Goal: Task Accomplishment & Management: Complete application form

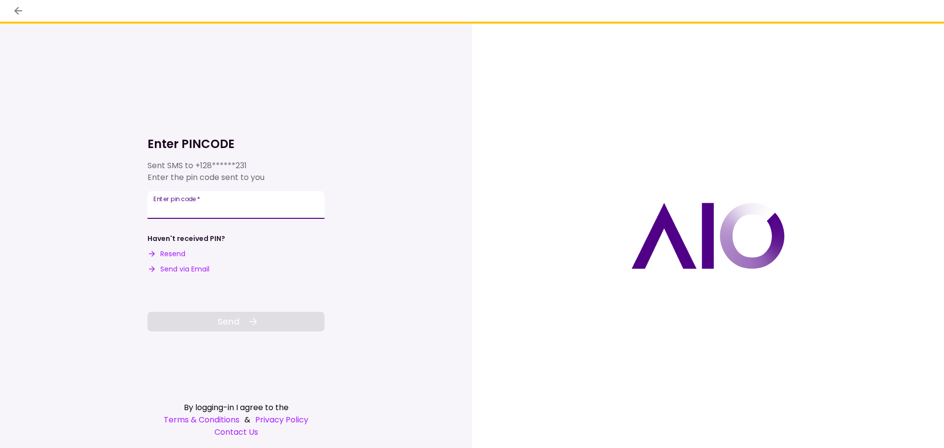
click at [179, 202] on div "Enter pin code   *" at bounding box center [236, 205] width 177 height 28
click at [173, 251] on button "Resend" at bounding box center [167, 254] width 38 height 10
click at [171, 211] on input "Enter pin code   *" at bounding box center [236, 204] width 177 height 28
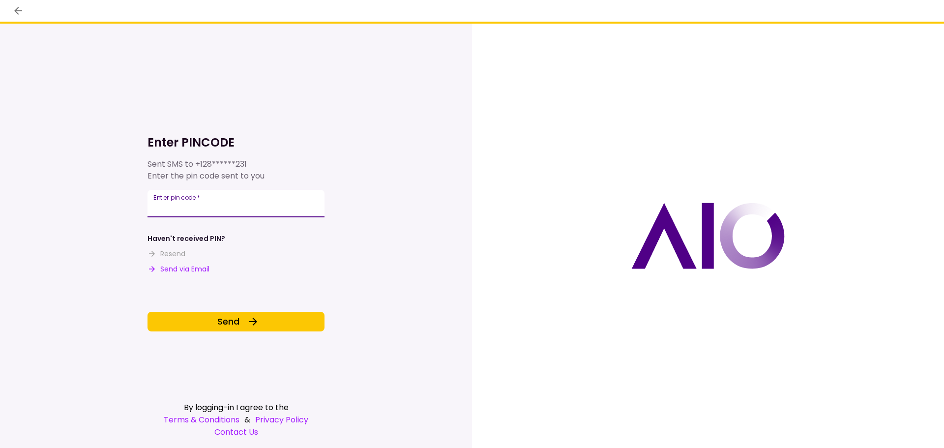
type input "******"
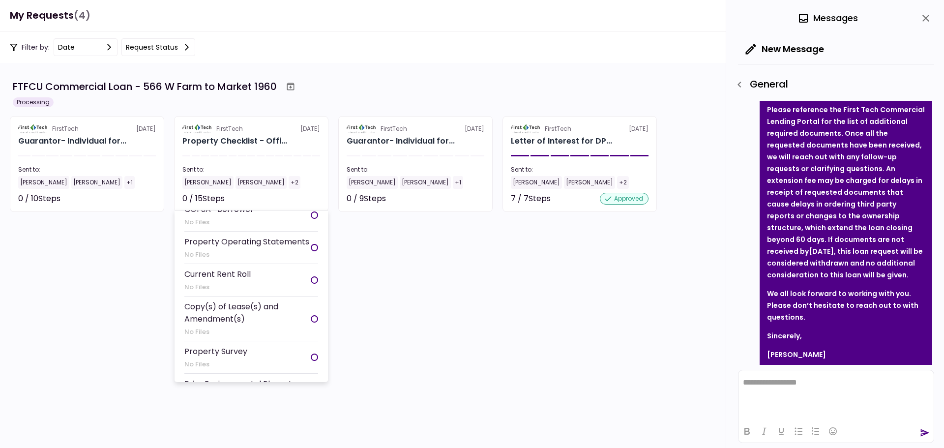
scroll to position [246, 0]
click at [216, 292] on div "Current Rent Roll No Files" at bounding box center [217, 279] width 66 height 24
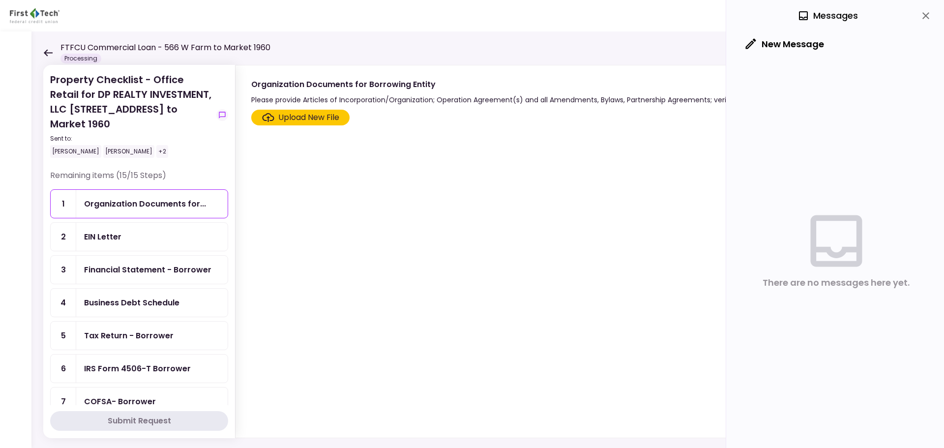
click at [292, 118] on div "Upload New File" at bounding box center [308, 118] width 61 height 12
click at [0, 0] on input "Upload New File" at bounding box center [0, 0] width 0 height 0
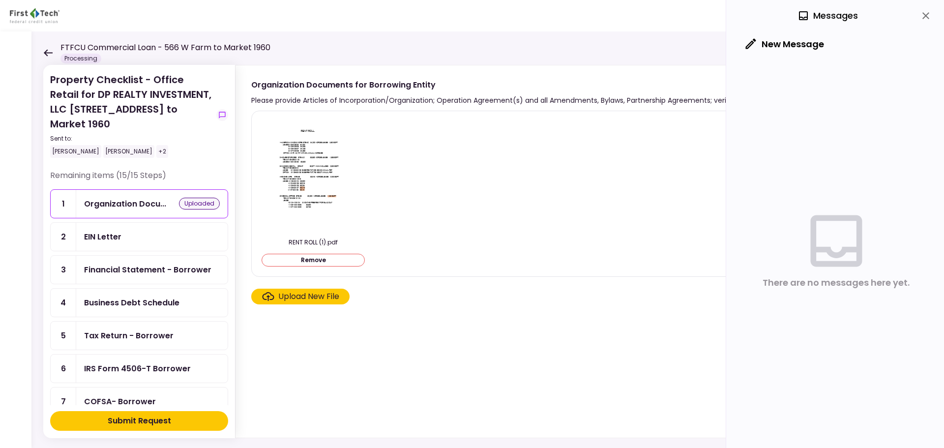
click at [328, 346] on section "RENT ROLL (1).pdf Remove Upload New File" at bounding box center [579, 272] width 657 height 323
click at [313, 304] on label "Upload New File" at bounding box center [300, 297] width 98 height 16
click at [0, 0] on input "Upload New File" at bounding box center [0, 0] width 0 height 0
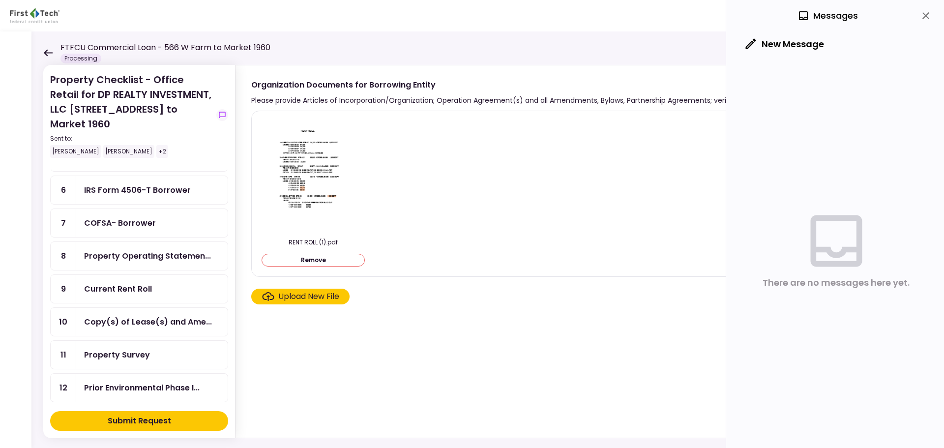
scroll to position [268, 0]
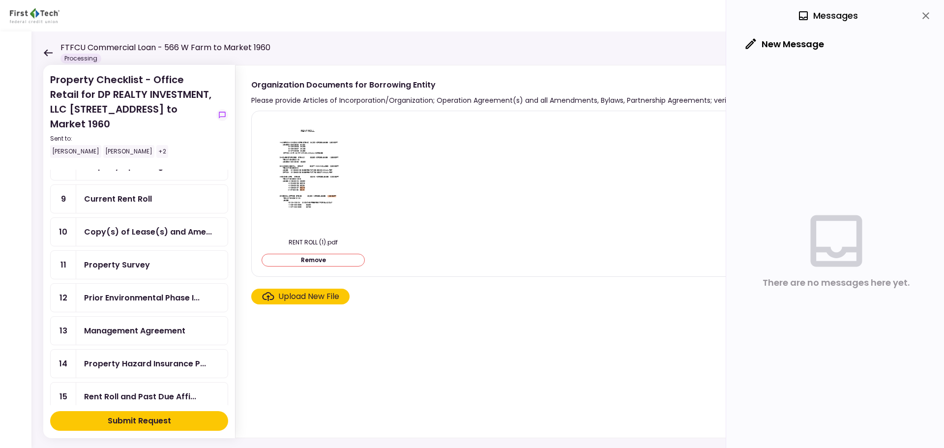
click at [150, 259] on div "Property Survey" at bounding box center [152, 265] width 136 height 12
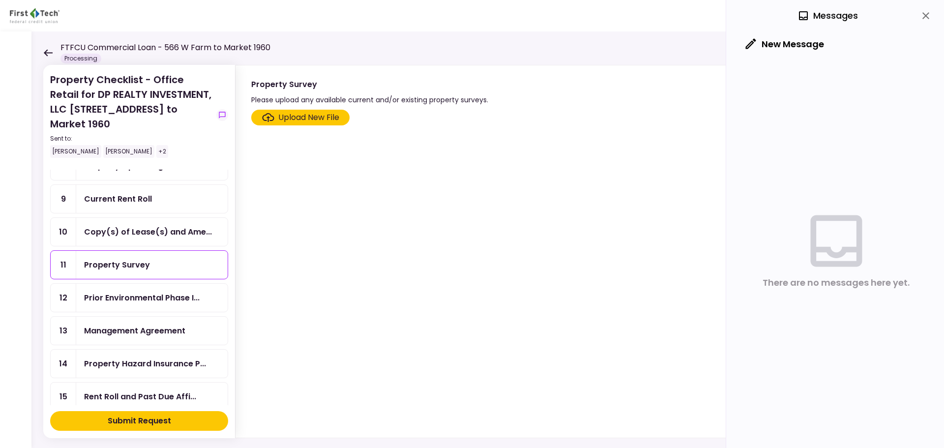
click at [298, 118] on div "Upload New File" at bounding box center [308, 118] width 61 height 12
click at [0, 0] on input "Upload New File" at bounding box center [0, 0] width 0 height 0
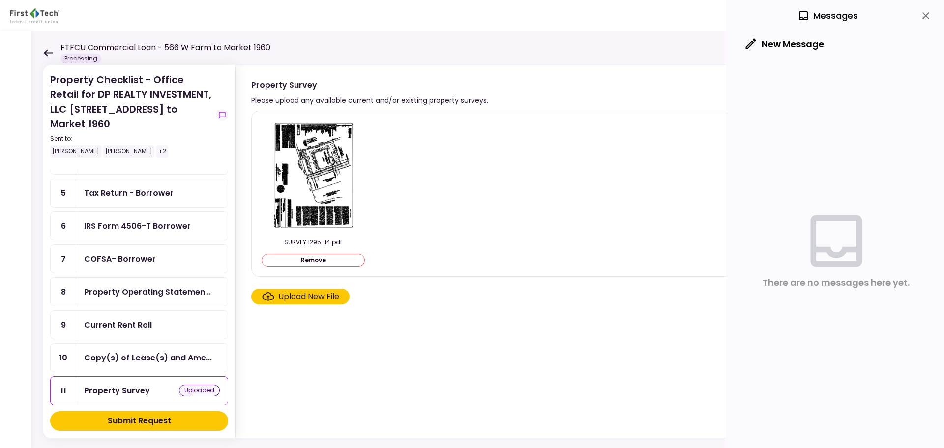
scroll to position [121, 0]
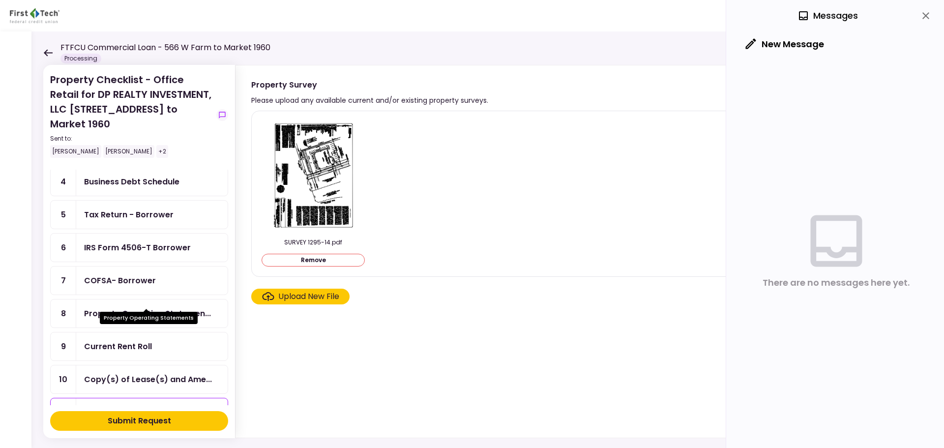
click at [166, 307] on div "Property Operating Statemen..." at bounding box center [147, 313] width 127 height 12
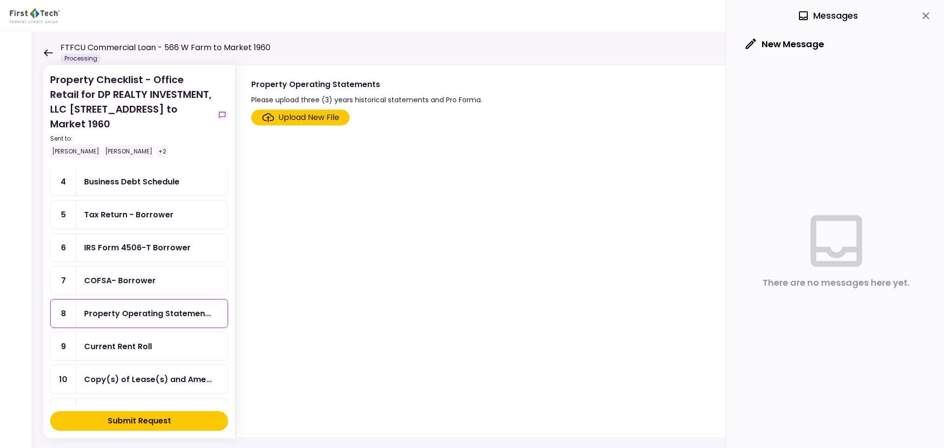
click at [285, 113] on div "Upload New File" at bounding box center [308, 118] width 61 height 12
click at [0, 0] on input "Upload New File" at bounding box center [0, 0] width 0 height 0
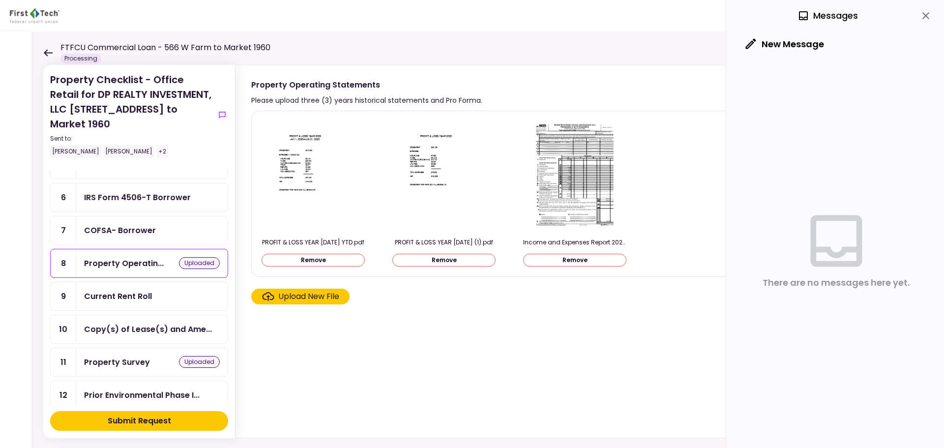
scroll to position [170, 0]
click at [137, 291] on div "Current Rent Roll" at bounding box center [118, 297] width 68 height 12
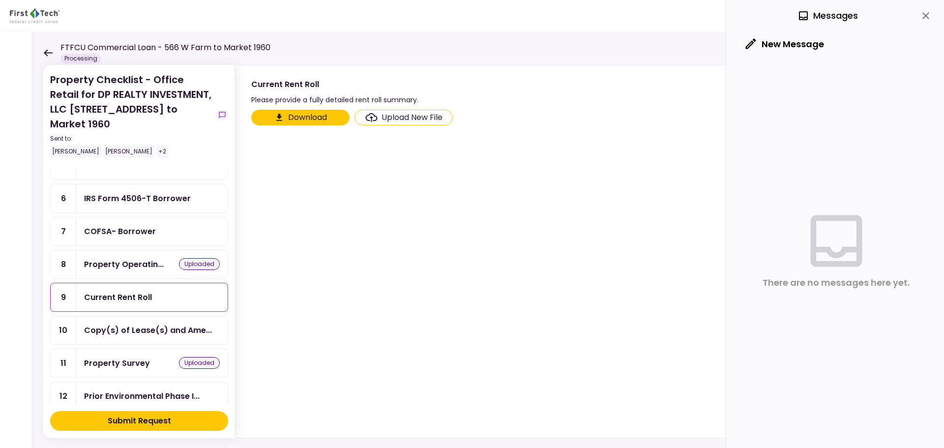
click at [133, 291] on div "Current Rent Roll" at bounding box center [118, 297] width 68 height 12
click at [411, 113] on div "Upload New File" at bounding box center [412, 118] width 61 height 12
click at [0, 0] on input "Upload New File" at bounding box center [0, 0] width 0 height 0
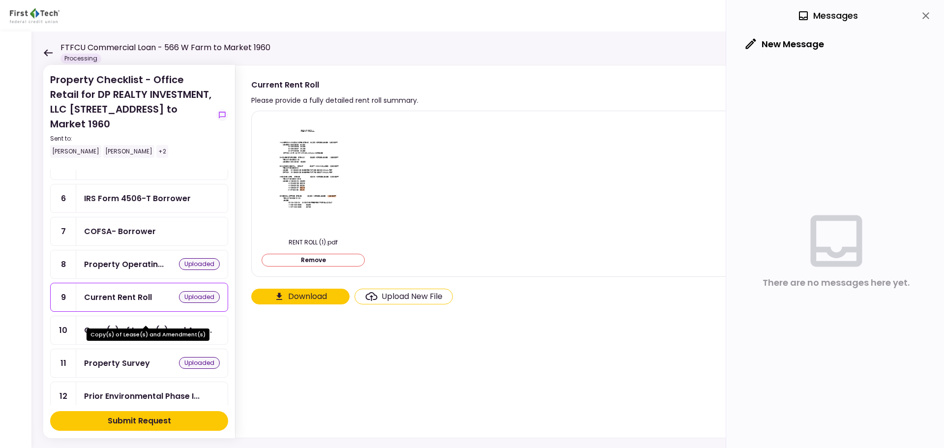
click at [149, 324] on div "Copy(s) of Lease(s) and Ame..." at bounding box center [148, 330] width 128 height 12
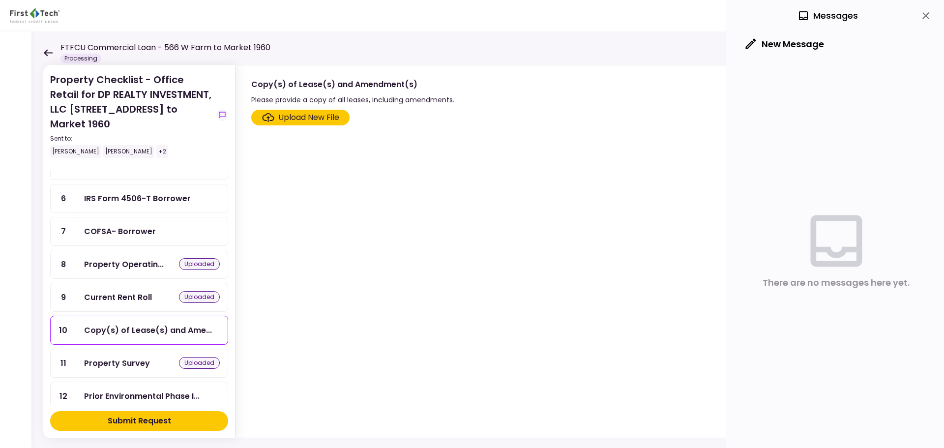
click at [294, 113] on div "Upload New File" at bounding box center [308, 118] width 61 height 12
click at [0, 0] on input "Upload New File" at bounding box center [0, 0] width 0 height 0
click at [308, 126] on section "Upload New File" at bounding box center [579, 272] width 657 height 324
click at [304, 119] on div "Upload New File" at bounding box center [308, 118] width 61 height 12
click at [0, 0] on input "Upload New File" at bounding box center [0, 0] width 0 height 0
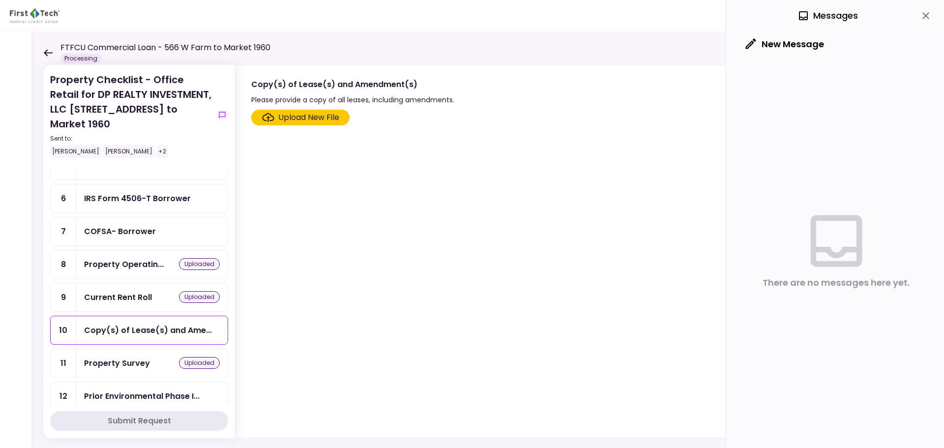
click at [334, 120] on div "Upload New File" at bounding box center [308, 118] width 61 height 12
click at [0, 0] on input "Upload New File" at bounding box center [0, 0] width 0 height 0
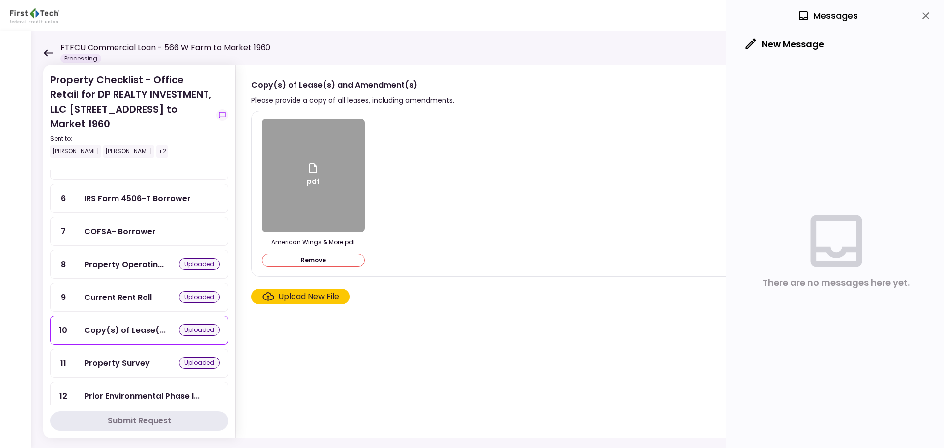
click at [308, 303] on label "Upload New File" at bounding box center [300, 297] width 98 height 16
click at [0, 0] on input "Upload New File" at bounding box center [0, 0] width 0 height 0
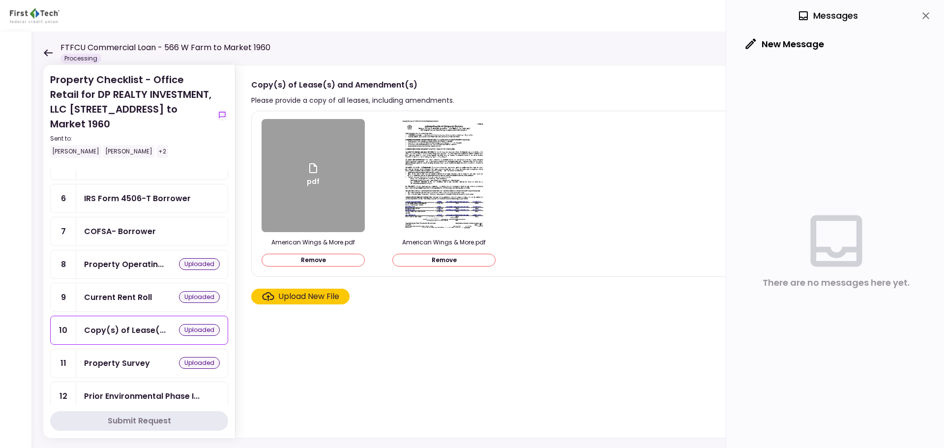
click at [297, 297] on div "Upload New File" at bounding box center [308, 297] width 61 height 12
click at [0, 0] on input "Upload New File" at bounding box center [0, 0] width 0 height 0
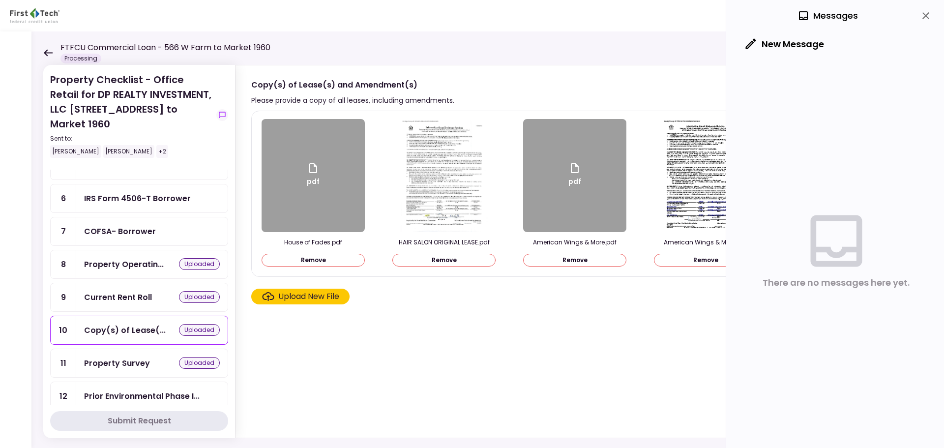
click at [301, 298] on div "Upload New File" at bounding box center [308, 297] width 61 height 12
click at [0, 0] on input "Upload New File" at bounding box center [0, 0] width 0 height 0
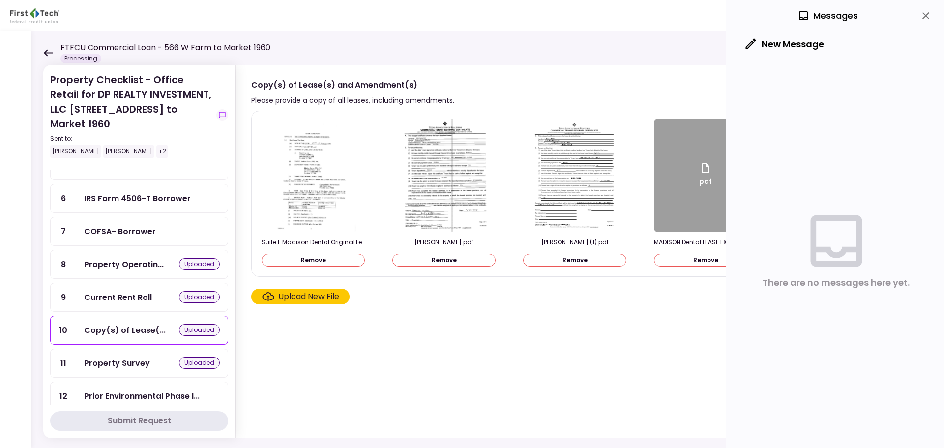
click at [925, 17] on icon "close" at bounding box center [926, 16] width 12 height 12
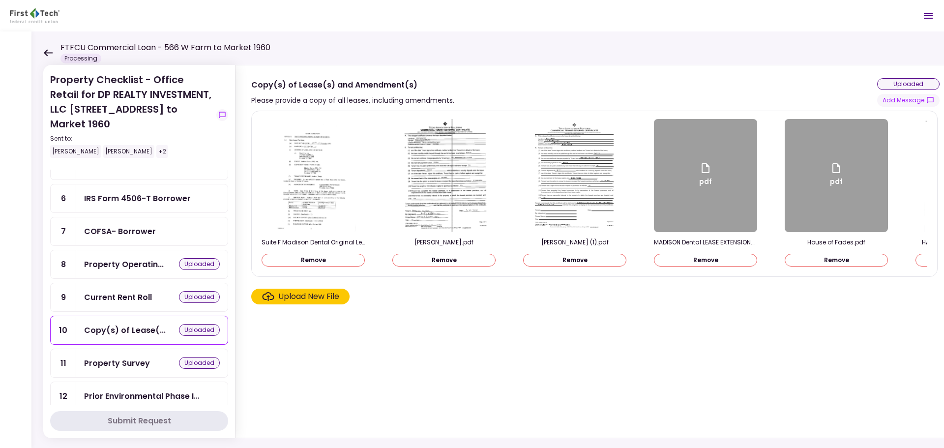
click at [313, 302] on div "Upload New File" at bounding box center [308, 297] width 61 height 12
click at [0, 0] on input "Upload New File" at bounding box center [0, 0] width 0 height 0
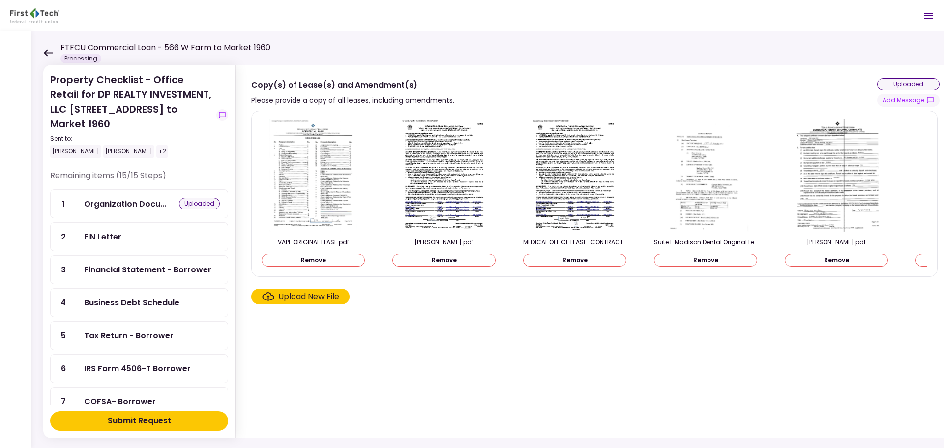
click at [101, 231] on div "EIN Letter" at bounding box center [102, 237] width 37 height 12
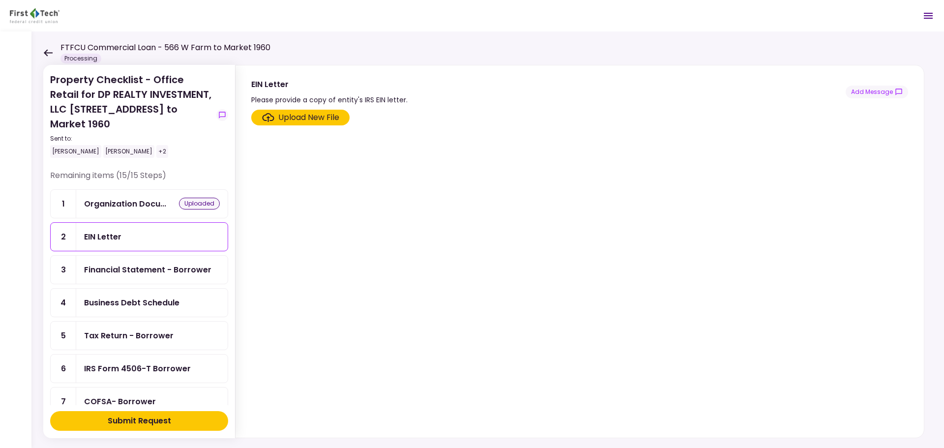
click at [309, 116] on div "Upload New File" at bounding box center [308, 118] width 61 height 12
click at [0, 0] on input "Upload New File" at bounding box center [0, 0] width 0 height 0
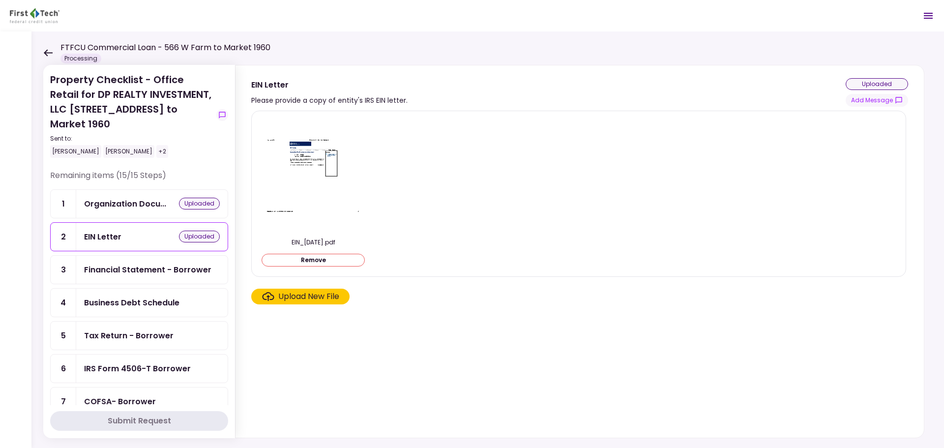
click at [139, 189] on ul "1 Organization Docu... uploaded 2 EIN Letter uploaded 3 Financial Statement - B…" at bounding box center [139, 434] width 178 height 490
click at [189, 195] on ul "1 Organization Docu... uploaded 2 EIN Letter uploaded 3 Financial Statement - B…" at bounding box center [139, 434] width 178 height 490
click at [188, 189] on ul "1 Organization Docu... uploaded 2 EIN Letter uploaded 3 Financial Statement - B…" at bounding box center [139, 434] width 178 height 490
click at [131, 202] on ul "1 Organization Docu... uploaded 2 EIN Letter uploaded 3 Financial Statement - B…" at bounding box center [139, 434] width 178 height 490
click at [130, 192] on ul "1 Organization Docu... uploaded 2 EIN Letter uploaded 3 Financial Statement - B…" at bounding box center [139, 434] width 178 height 490
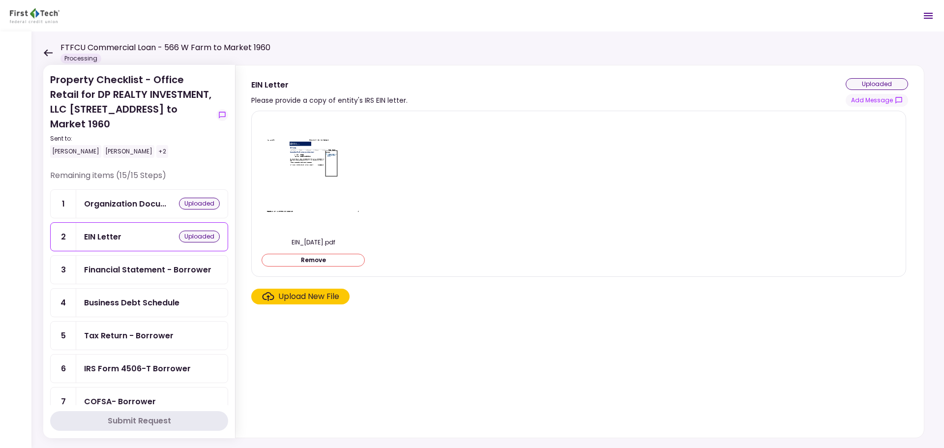
click at [128, 195] on ul "1 Organization Docu... uploaded 2 EIN Letter uploaded 3 Financial Statement - B…" at bounding box center [139, 434] width 178 height 490
click at [136, 189] on ul "1 Organization Docu... uploaded 2 EIN Letter uploaded 3 Financial Statement - B…" at bounding box center [139, 434] width 178 height 490
click at [185, 198] on div "uploaded" at bounding box center [199, 204] width 41 height 12
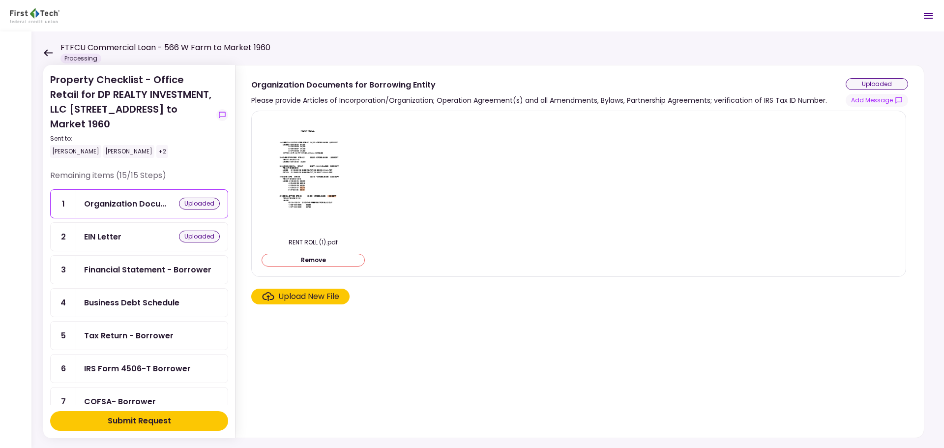
click at [297, 260] on button "Remove" at bounding box center [313, 260] width 103 height 13
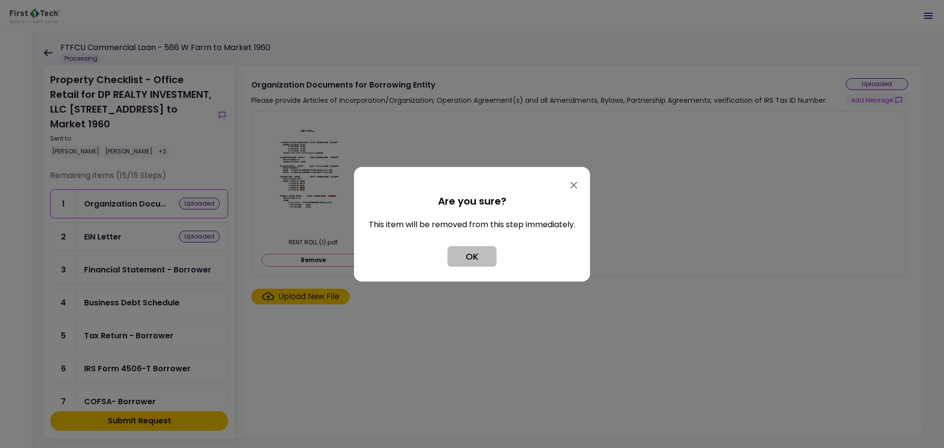
click at [473, 258] on button "OK" at bounding box center [471, 256] width 49 height 21
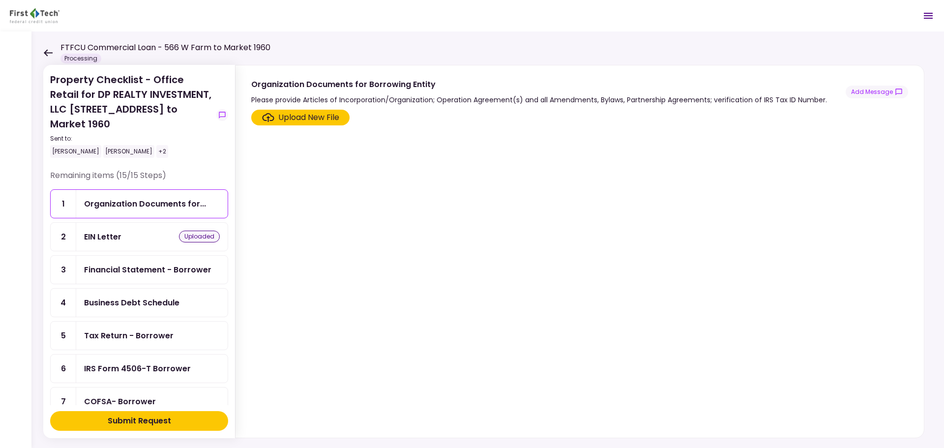
click at [306, 120] on div "Upload New File" at bounding box center [308, 118] width 61 height 12
click at [0, 0] on input "Upload New File" at bounding box center [0, 0] width 0 height 0
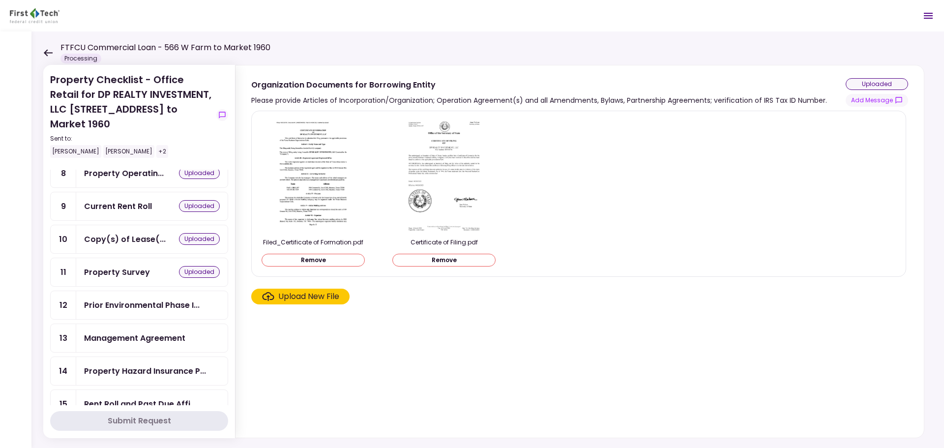
scroll to position [268, 0]
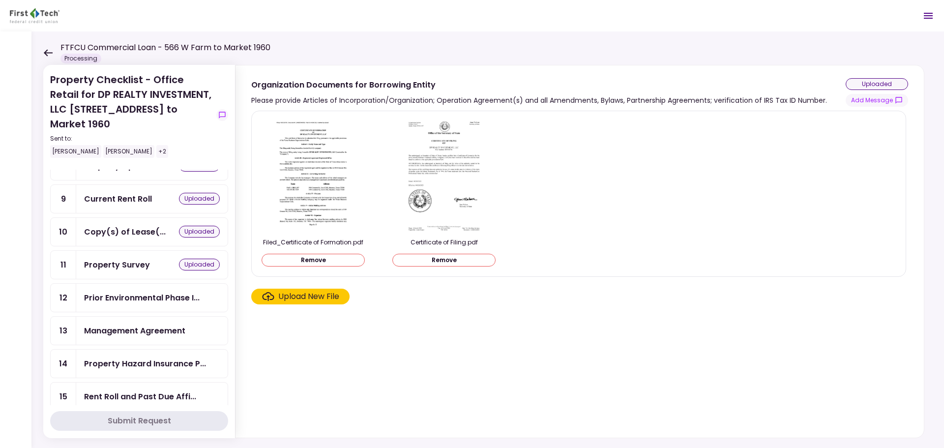
click at [286, 375] on section "Filed_Certificate of Formation.pdf Remove Certificate of Filing.pdf Remove Uplo…" at bounding box center [579, 272] width 657 height 323
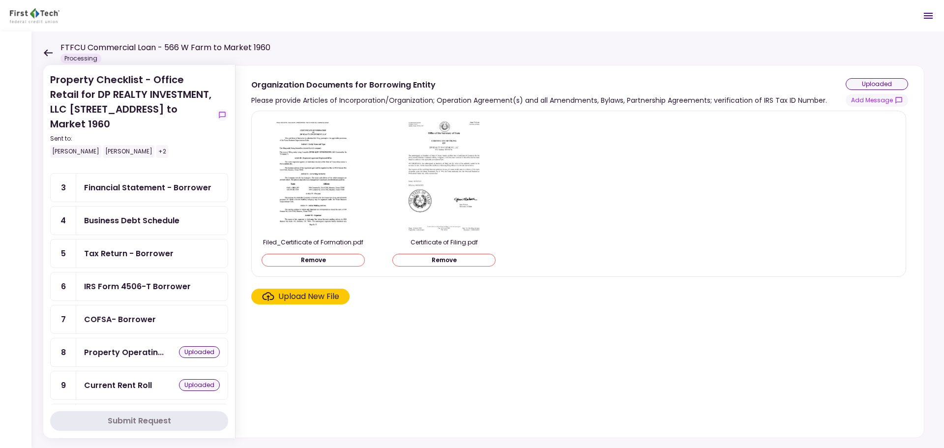
scroll to position [0, 0]
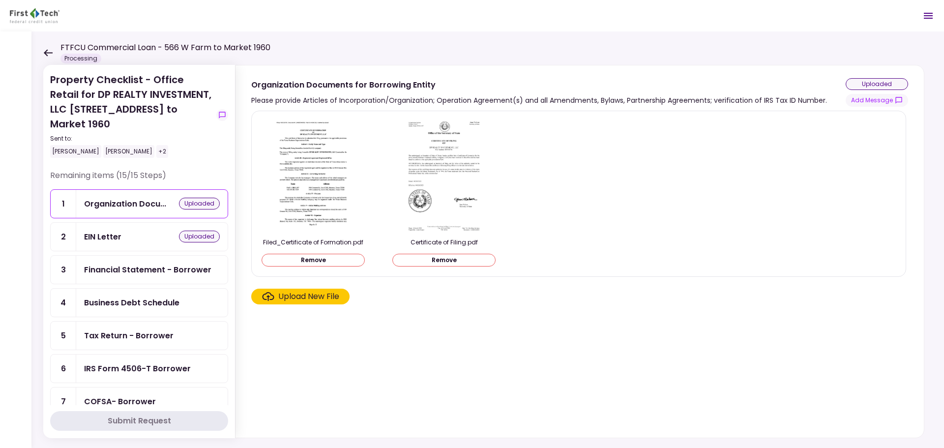
click at [45, 52] on icon at bounding box center [48, 52] width 9 height 7
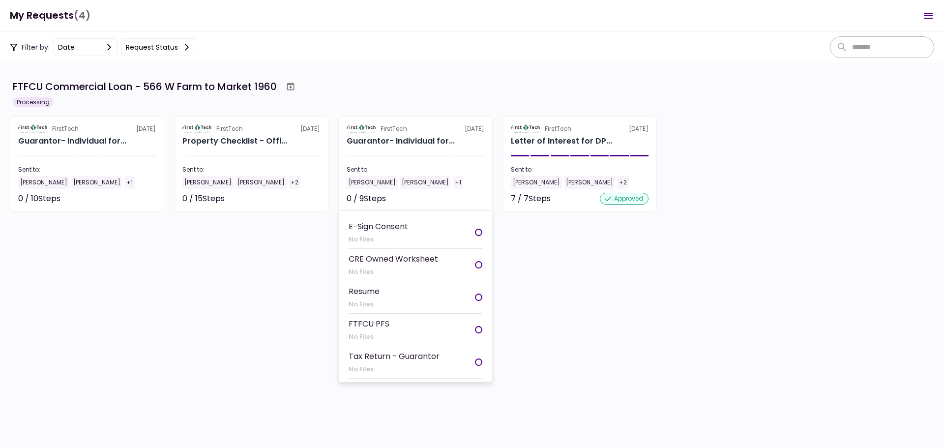
scroll to position [12, 0]
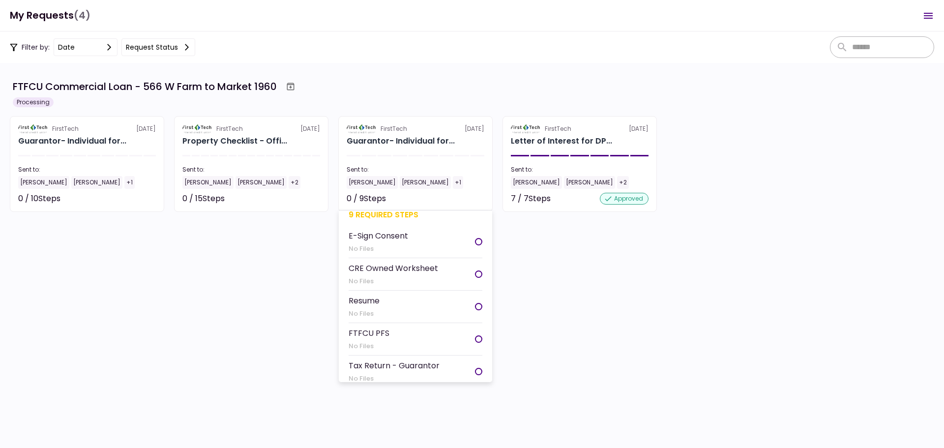
click at [377, 304] on div "Resume" at bounding box center [364, 301] width 31 height 12
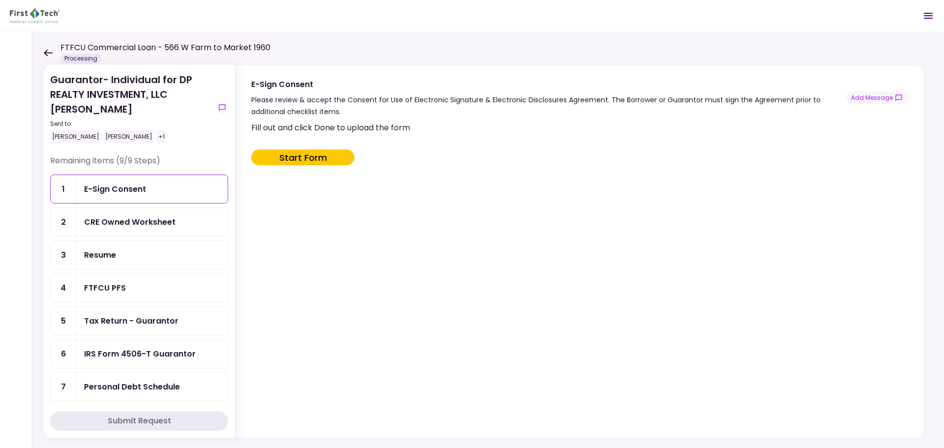
click at [307, 163] on button "Start Form" at bounding box center [302, 157] width 103 height 16
type input "***"
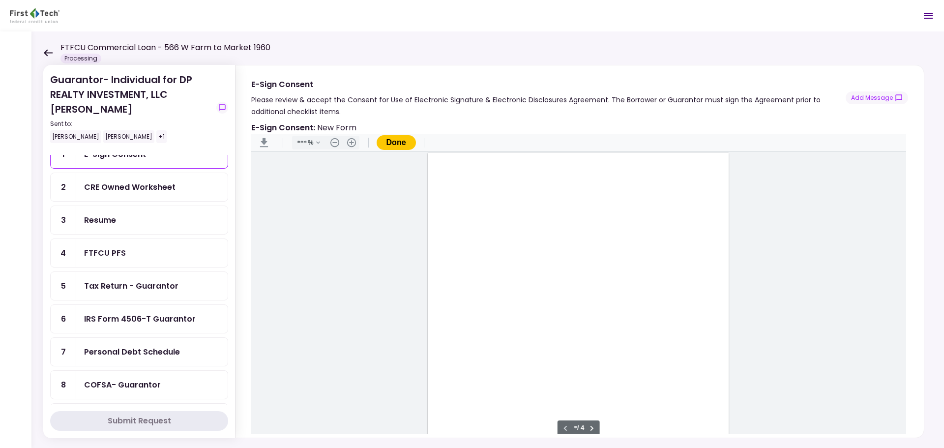
scroll to position [71, 0]
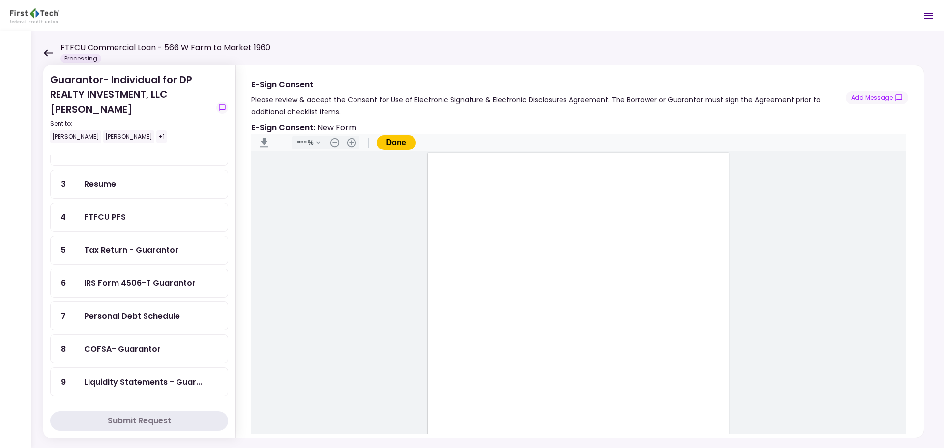
click at [112, 181] on div "Resume" at bounding box center [100, 184] width 32 height 12
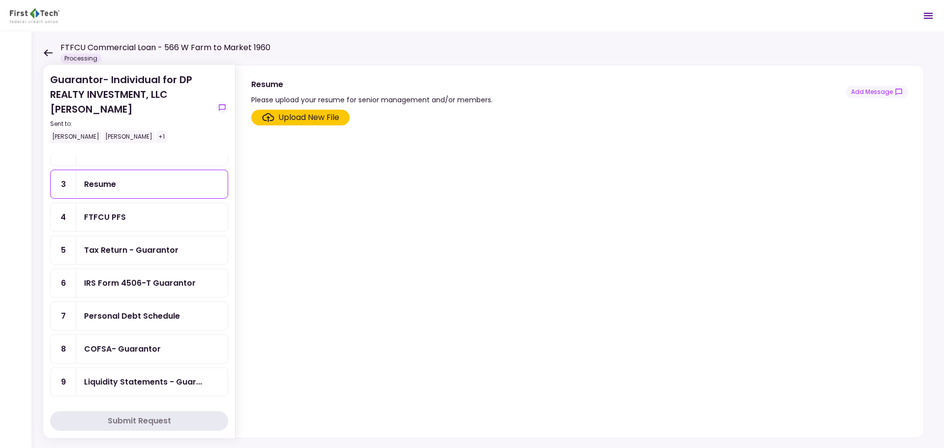
click at [306, 120] on div "Upload New File" at bounding box center [308, 118] width 61 height 12
click at [0, 0] on input "Upload New File" at bounding box center [0, 0] width 0 height 0
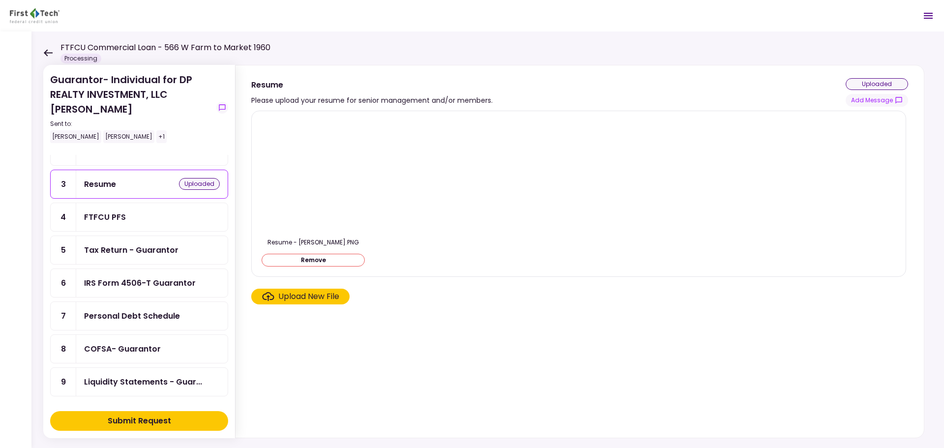
click at [297, 298] on div "Upload New File" at bounding box center [308, 297] width 61 height 12
click at [0, 0] on input "Upload New File" at bounding box center [0, 0] width 0 height 0
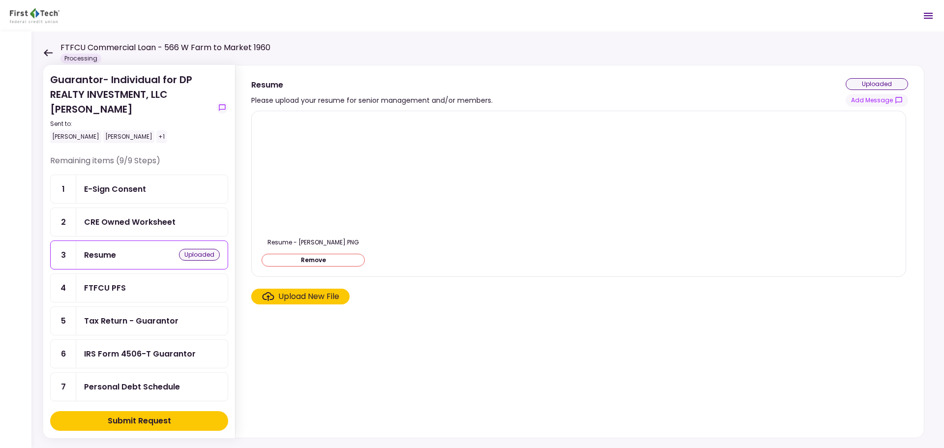
click at [45, 55] on icon at bounding box center [47, 52] width 9 height 7
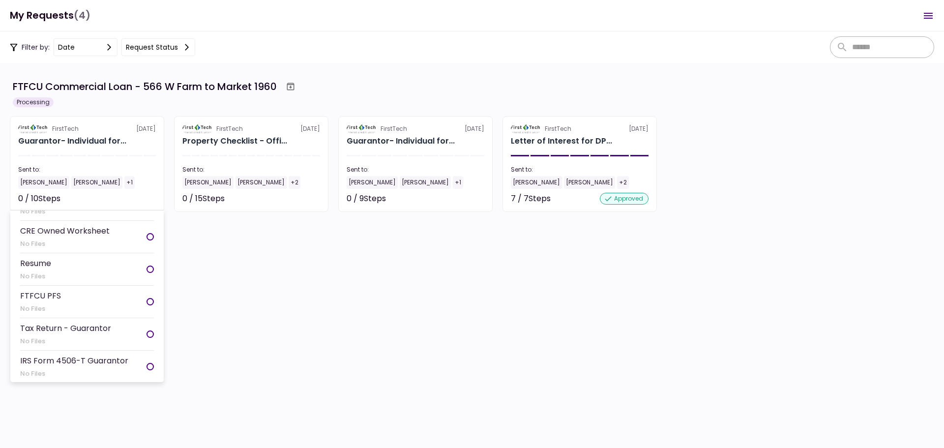
scroll to position [98, 0]
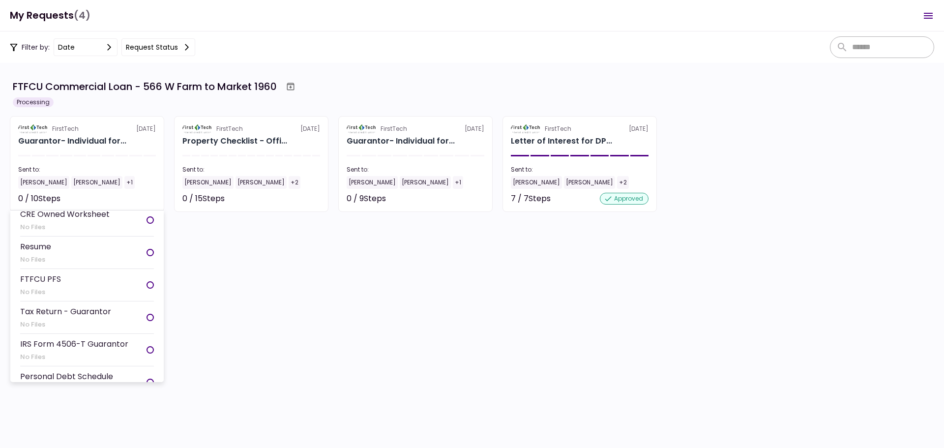
click at [71, 255] on li "Resume No Files" at bounding box center [87, 252] width 134 height 32
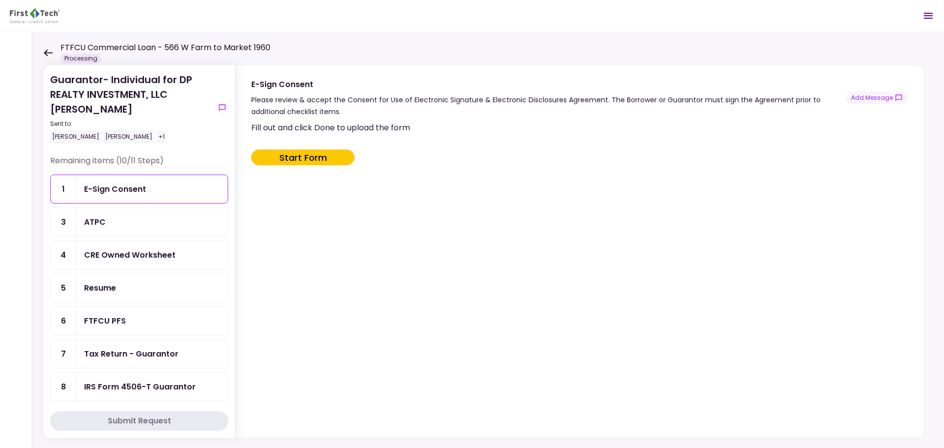
click at [293, 159] on button "Start Form" at bounding box center [302, 157] width 103 height 16
type input "***"
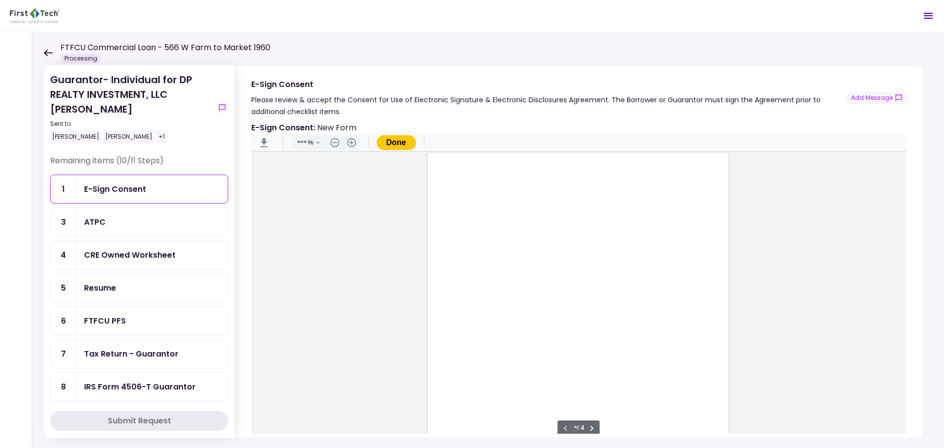
click at [122, 284] on div "Resume" at bounding box center [152, 288] width 136 height 12
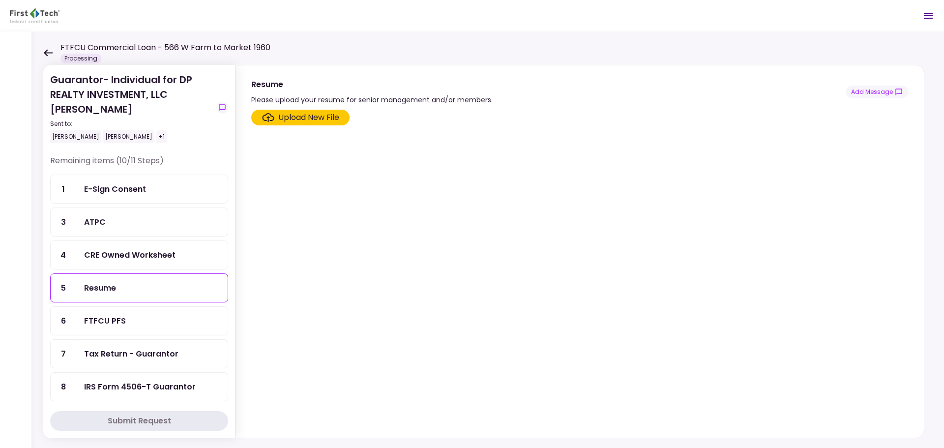
click at [288, 121] on div "Upload New File" at bounding box center [308, 118] width 61 height 12
click at [0, 0] on input "Upload New File" at bounding box center [0, 0] width 0 height 0
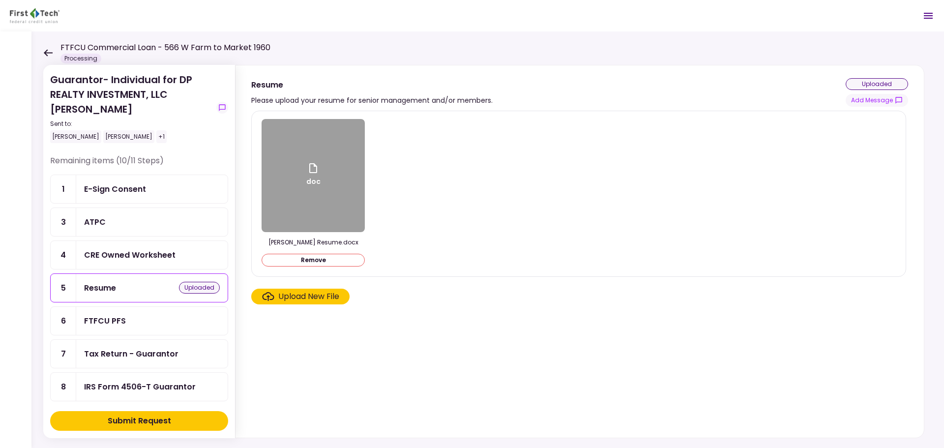
click at [307, 175] on div "doc" at bounding box center [313, 175] width 14 height 27
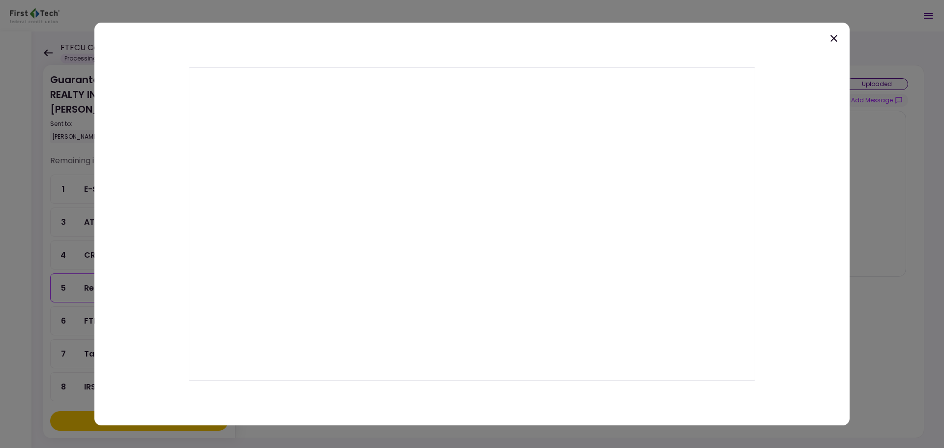
click at [832, 42] on icon at bounding box center [834, 38] width 12 height 12
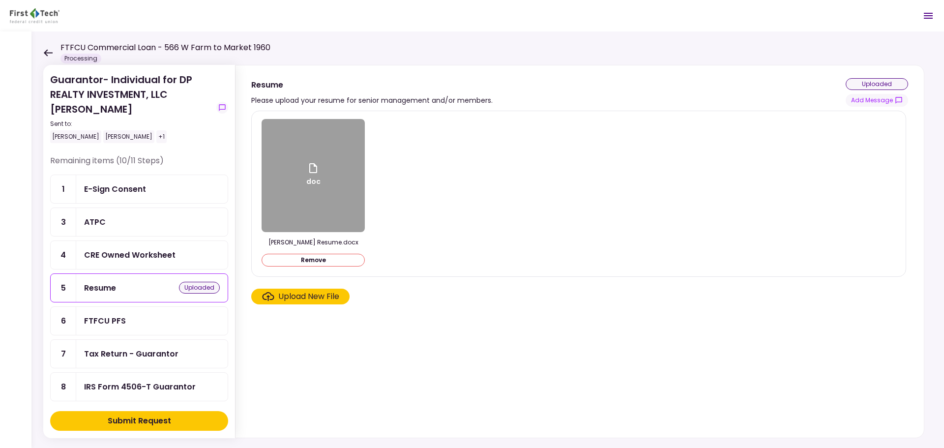
click at [316, 207] on div "doc" at bounding box center [313, 175] width 103 height 113
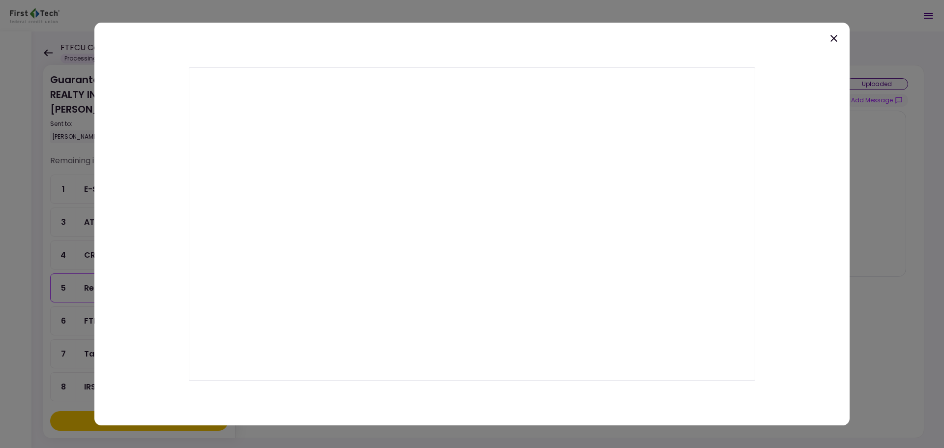
click at [822, 35] on div at bounding box center [471, 224] width 755 height 403
click at [835, 36] on icon at bounding box center [833, 38] width 7 height 7
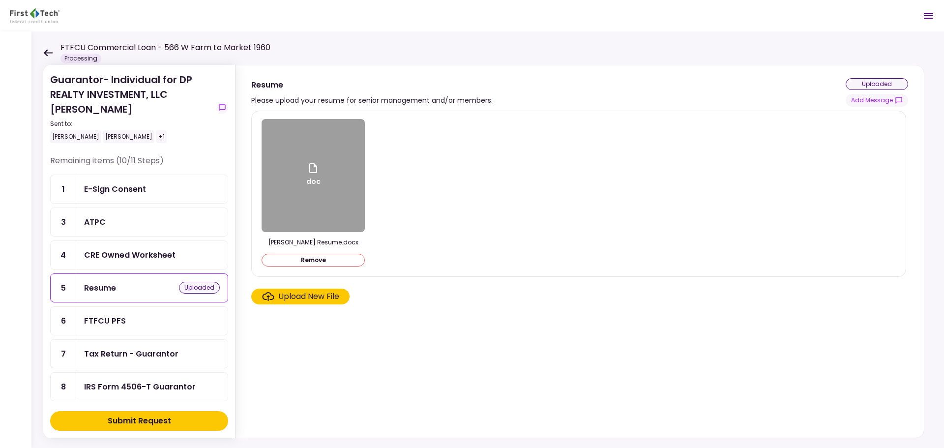
click at [149, 419] on div "Submit Request" at bounding box center [139, 421] width 63 height 12
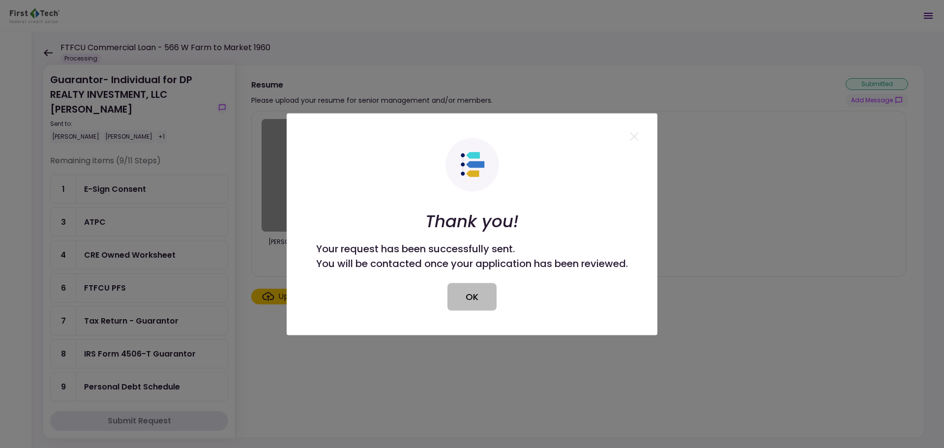
click at [470, 295] on button "OK" at bounding box center [471, 297] width 49 height 28
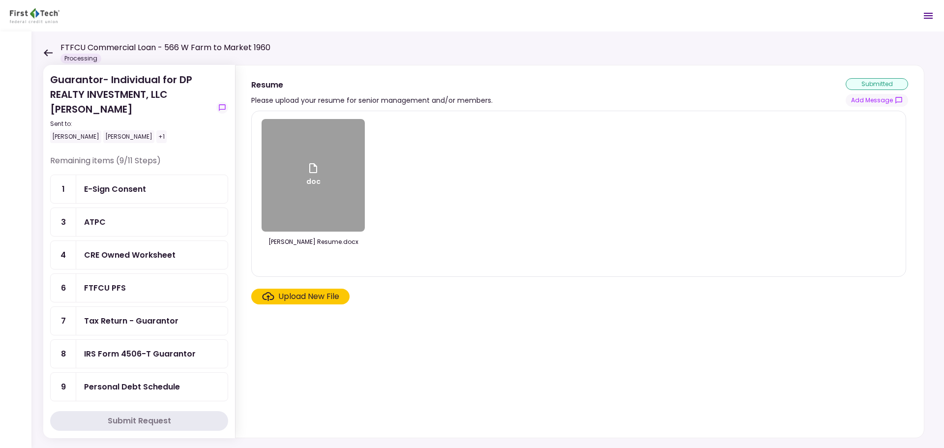
click at [46, 50] on icon at bounding box center [48, 52] width 9 height 7
